Goal: Information Seeking & Learning: Learn about a topic

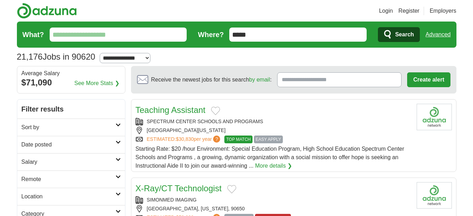
scroll to position [185, 0]
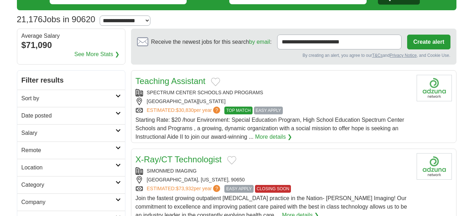
scroll to position [39, 0]
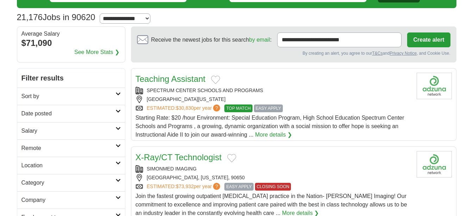
click at [267, 134] on link "More details ❯" at bounding box center [273, 134] width 37 height 8
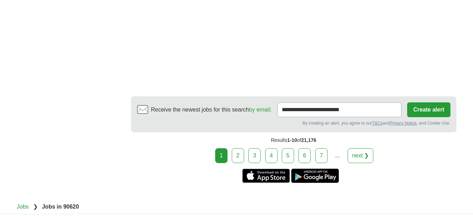
scroll to position [1292, 0]
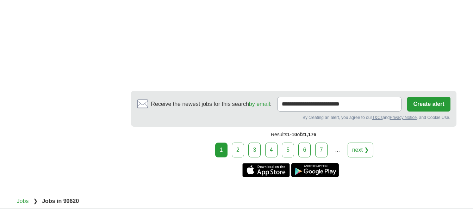
click at [239, 142] on link "2" at bounding box center [238, 149] width 12 height 15
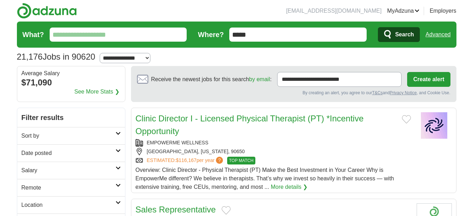
click at [150, 30] on input "What?" at bounding box center [118, 34] width 137 height 14
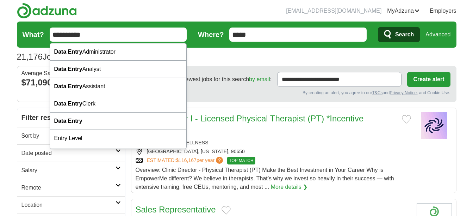
type input "**********"
click at [378, 27] on button "Search" at bounding box center [399, 34] width 42 height 15
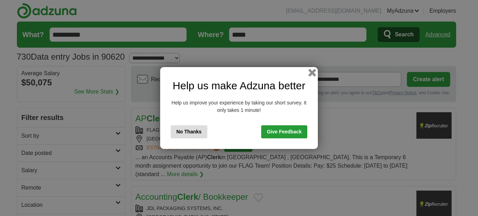
click at [313, 74] on button "button" at bounding box center [313, 73] width 8 height 8
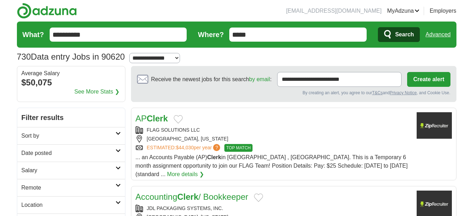
click at [204, 170] on link "More details ❯" at bounding box center [185, 174] width 37 height 8
click at [185, 118] on div "AP Clerk" at bounding box center [274, 118] width 276 height 13
click at [187, 117] on div "AP Clerk" at bounding box center [274, 118] width 276 height 13
click at [183, 120] on button "Add to favorite jobs" at bounding box center [178, 119] width 9 height 8
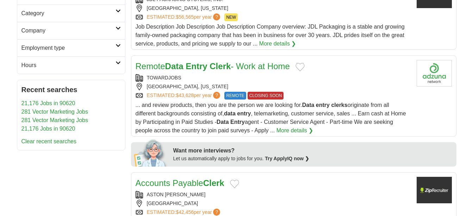
scroll to position [209, 0]
click at [283, 126] on link "More details ❯" at bounding box center [295, 130] width 37 height 8
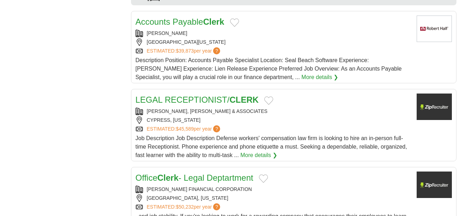
scroll to position [709, 0]
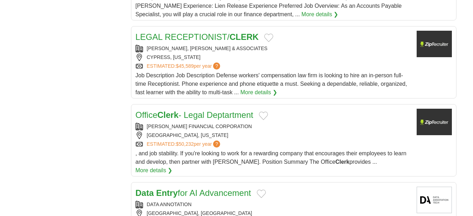
click at [265, 111] on button "Add to favorite jobs" at bounding box center [263, 115] width 9 height 8
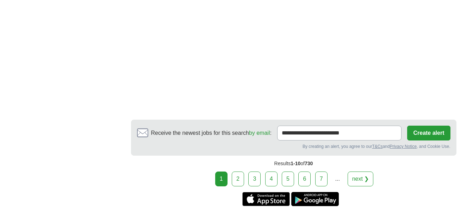
scroll to position [1369, 0]
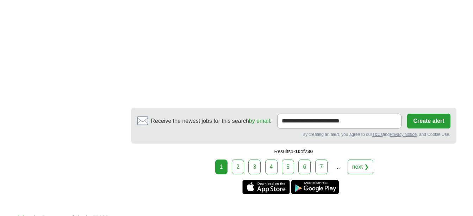
click at [238, 159] on link "2" at bounding box center [238, 166] width 12 height 15
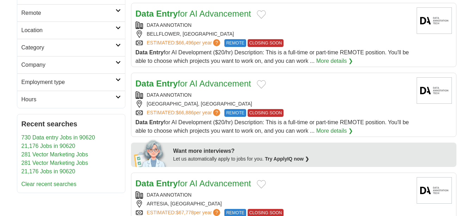
scroll to position [176, 0]
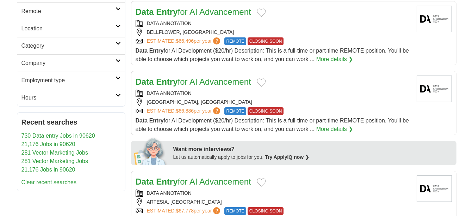
click at [325, 126] on link "More details ❯" at bounding box center [334, 129] width 37 height 8
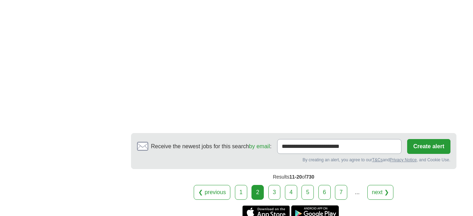
scroll to position [1261, 0]
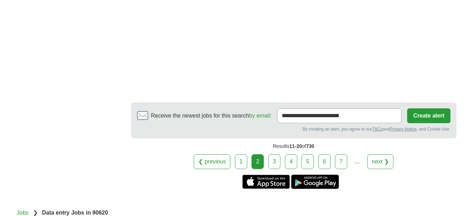
click at [274, 163] on link "3" at bounding box center [274, 161] width 12 height 15
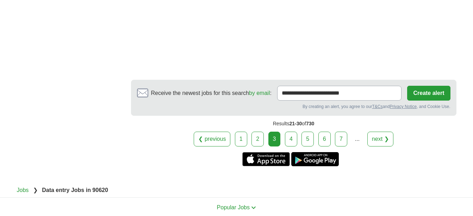
scroll to position [1260, 0]
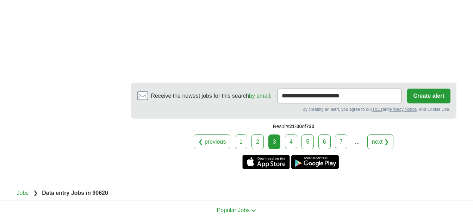
click at [291, 139] on link "4" at bounding box center [291, 141] width 12 height 15
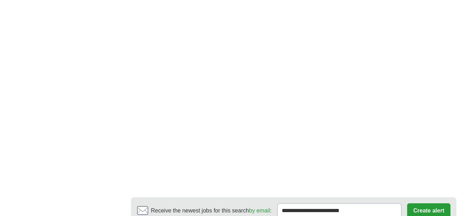
scroll to position [1261, 0]
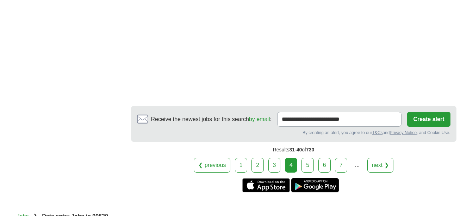
click at [307, 157] on link "5" at bounding box center [308, 164] width 12 height 15
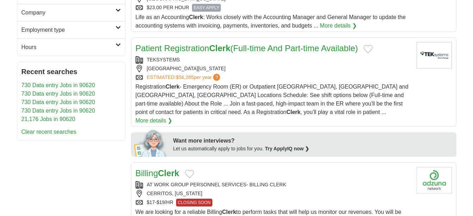
scroll to position [174, 0]
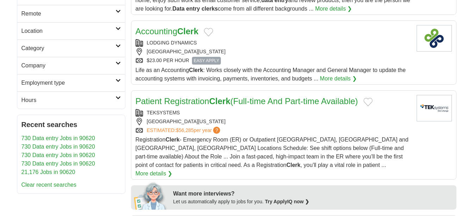
click at [371, 103] on button "Add to favorite jobs" at bounding box center [368, 102] width 9 height 8
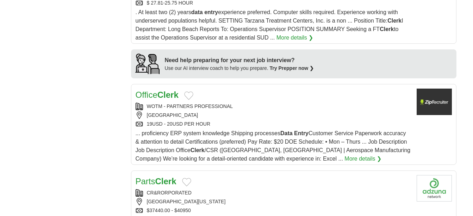
scroll to position [602, 0]
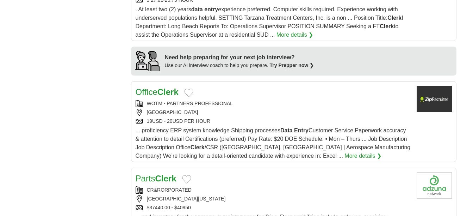
click at [188, 88] on button "Add to favorite jobs" at bounding box center [188, 92] width 9 height 8
click at [204, 100] on div "WOTM - PARTNERS PROFESSIONAL" at bounding box center [274, 103] width 276 height 7
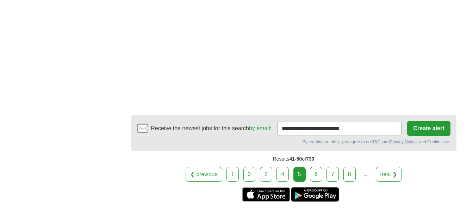
scroll to position [1350, 0]
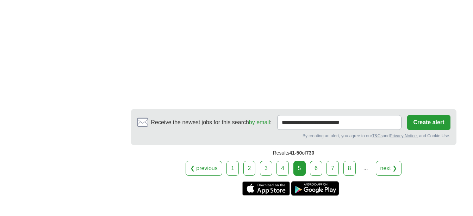
click at [315, 162] on link "6" at bounding box center [316, 168] width 12 height 15
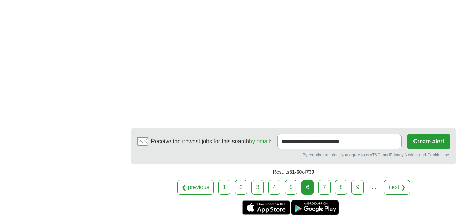
scroll to position [1295, 0]
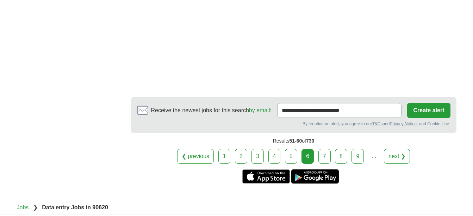
click at [320, 155] on link "7" at bounding box center [324, 156] width 12 height 15
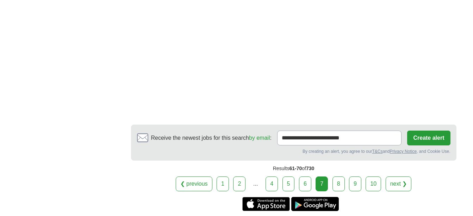
scroll to position [1250, 0]
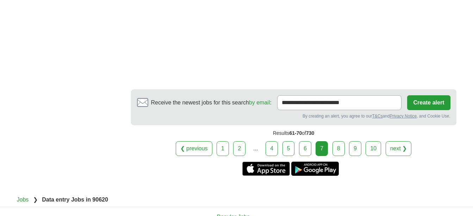
click at [337, 148] on link "8" at bounding box center [339, 148] width 12 height 15
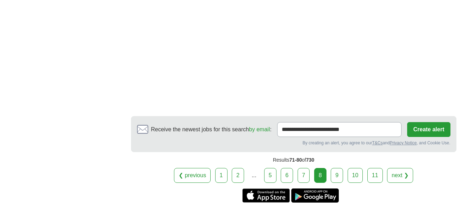
scroll to position [1331, 0]
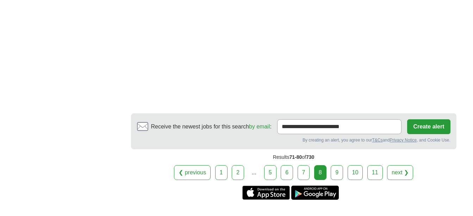
click at [334, 172] on link "9" at bounding box center [337, 172] width 12 height 15
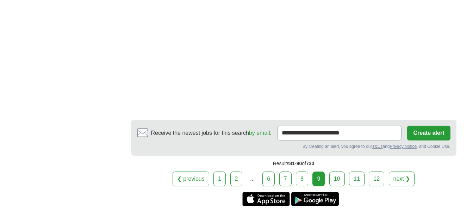
scroll to position [1412, 0]
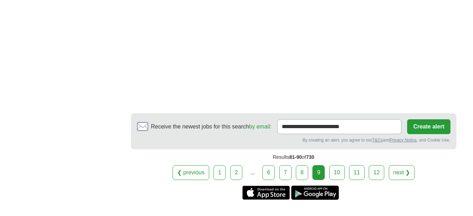
click at [337, 174] on link "10" at bounding box center [337, 172] width 16 height 15
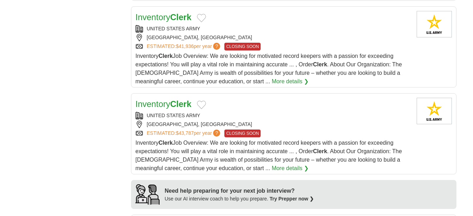
scroll to position [656, 0]
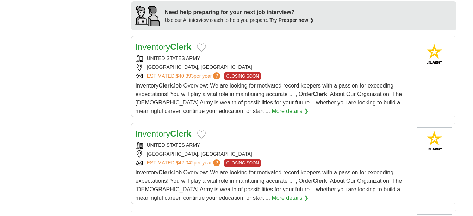
click at [202, 46] on button "Add to favorite jobs" at bounding box center [201, 47] width 9 height 8
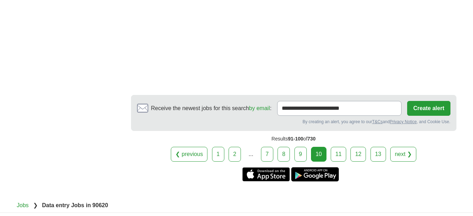
scroll to position [1412, 0]
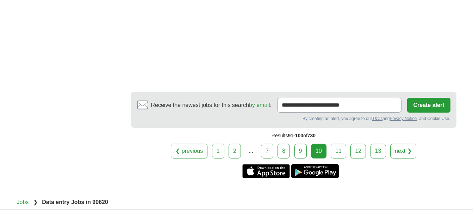
click at [333, 152] on link "11" at bounding box center [339, 150] width 16 height 15
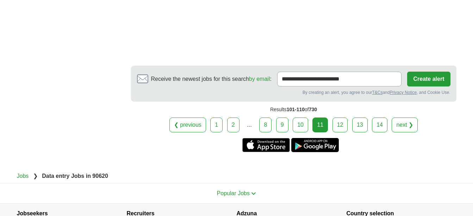
scroll to position [1256, 0]
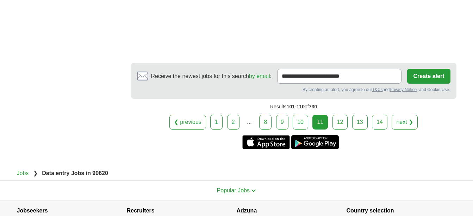
click at [339, 121] on link "12" at bounding box center [341, 122] width 16 height 15
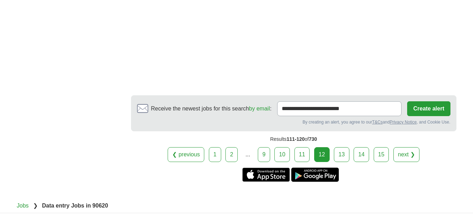
scroll to position [1267, 0]
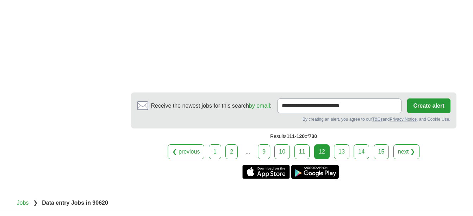
click at [339, 157] on link "13" at bounding box center [342, 151] width 16 height 15
